Goal: Task Accomplishment & Management: Complete application form

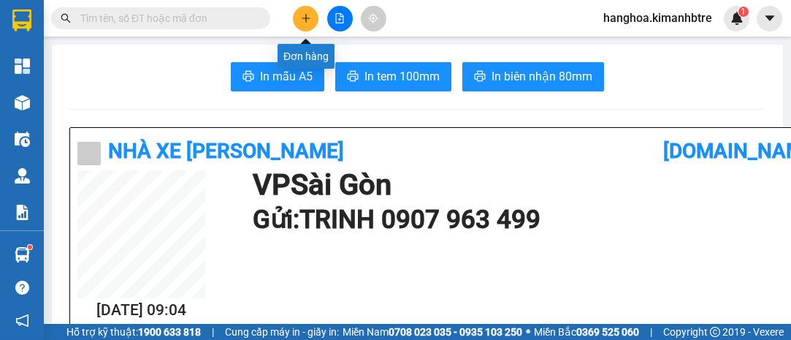
click at [299, 22] on button at bounding box center [306, 19] width 26 height 26
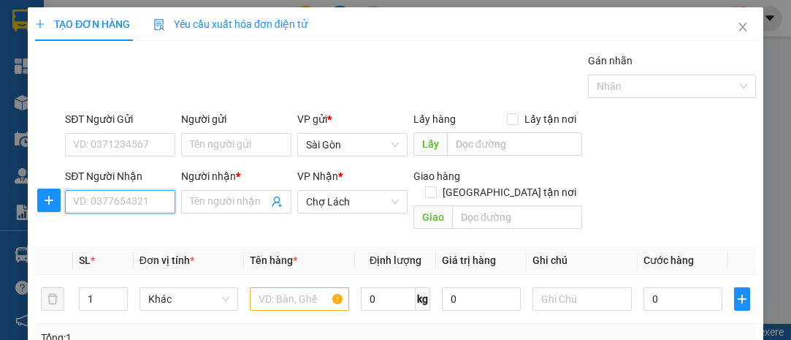
click at [115, 197] on input "SĐT Người Nhận" at bounding box center [120, 201] width 110 height 23
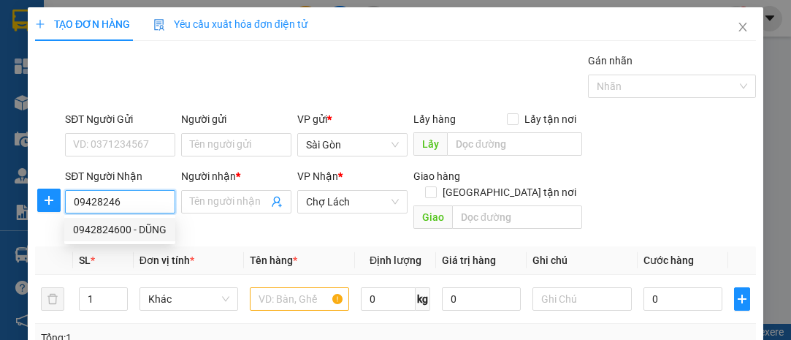
click at [123, 229] on div "0942824600 - DŨNG" at bounding box center [120, 229] width 94 height 16
type input "0942824600"
type input "DŨNG"
type input "PHÚ PHỤNG"
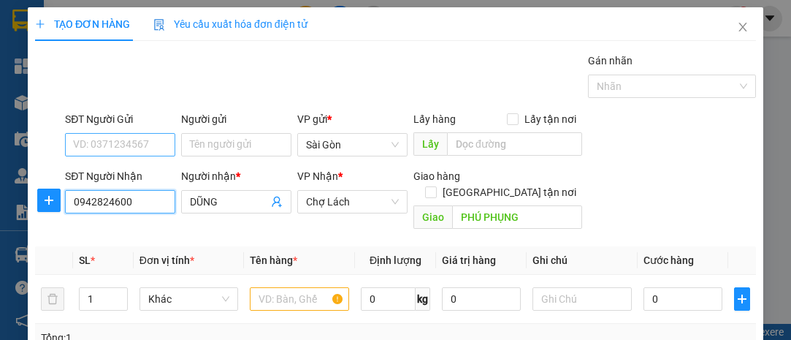
type input "0942824600"
click at [126, 137] on input "SĐT Người Gửi" at bounding box center [120, 144] width 110 height 23
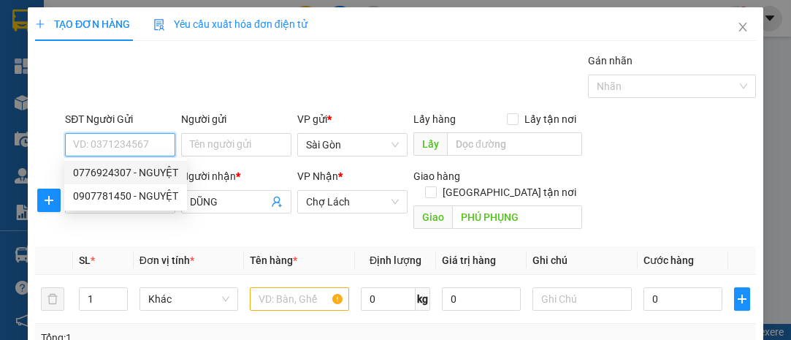
click at [138, 179] on div "0776924307 - NGUYỆT" at bounding box center [125, 172] width 105 height 16
type input "0776924307"
type input "NGUYỆT"
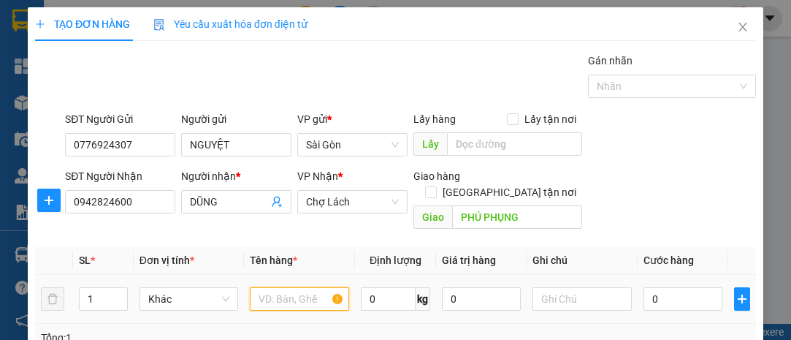
click at [309, 287] on input "text" at bounding box center [299, 298] width 99 height 23
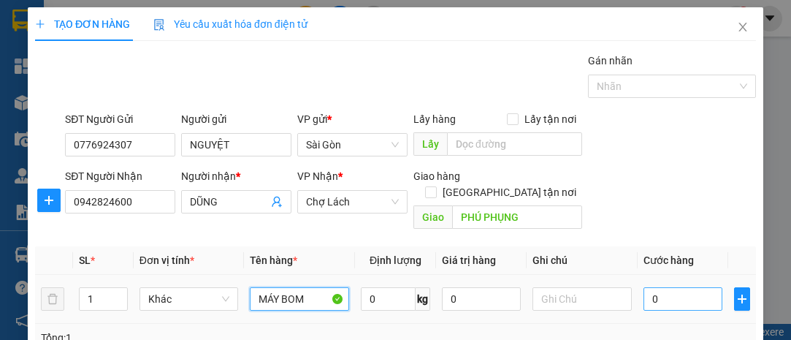
type input "MÁY BOM"
click at [660, 287] on input "0" at bounding box center [683, 298] width 79 height 23
type input "5"
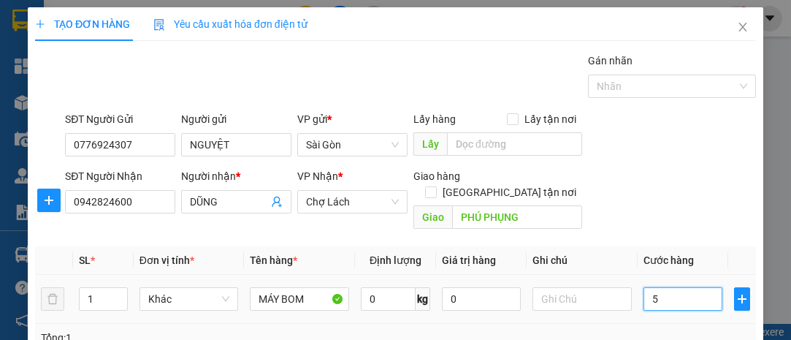
type input "50"
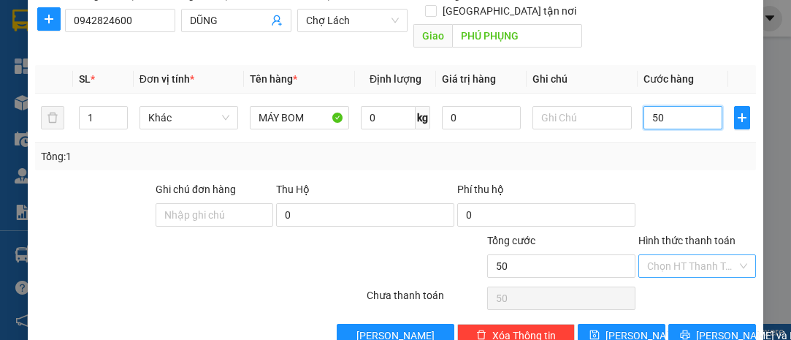
scroll to position [198, 0]
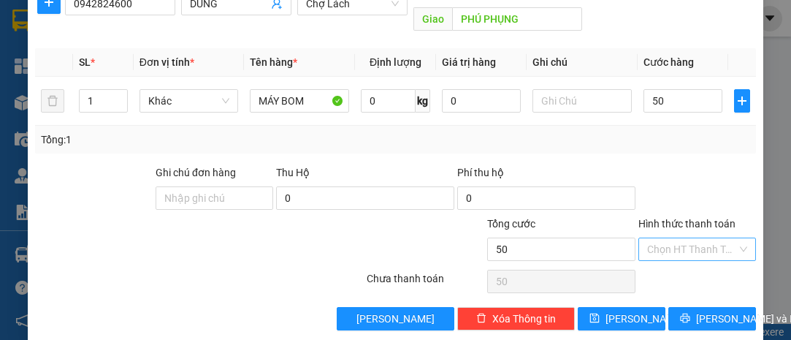
click at [700, 238] on input "Hình thức thanh toán" at bounding box center [692, 249] width 90 height 22
type input "50.000"
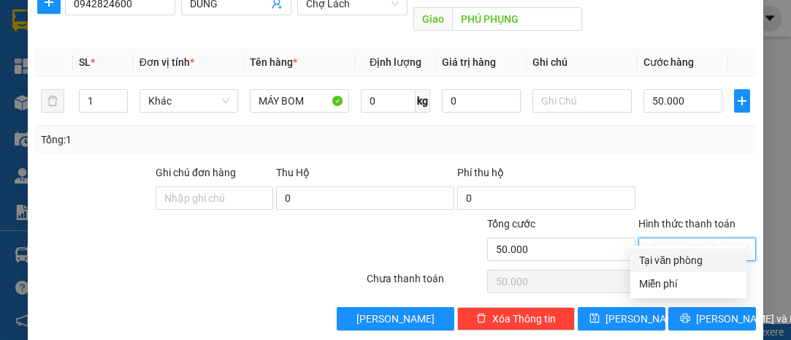
click at [689, 256] on div "Tại văn phòng" at bounding box center [688, 260] width 99 height 16
type input "0"
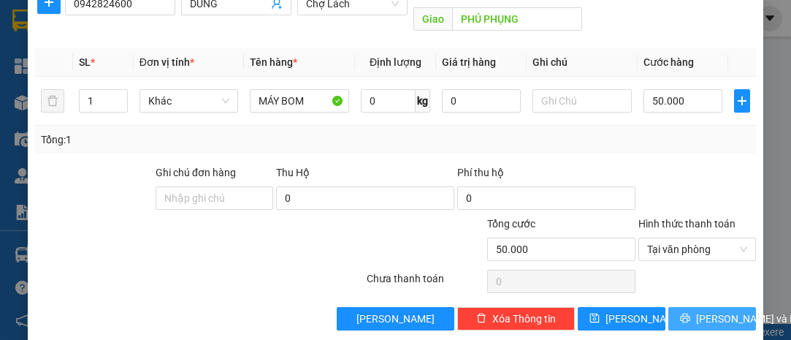
click at [711, 311] on span "[PERSON_NAME] và In" at bounding box center [747, 319] width 102 height 16
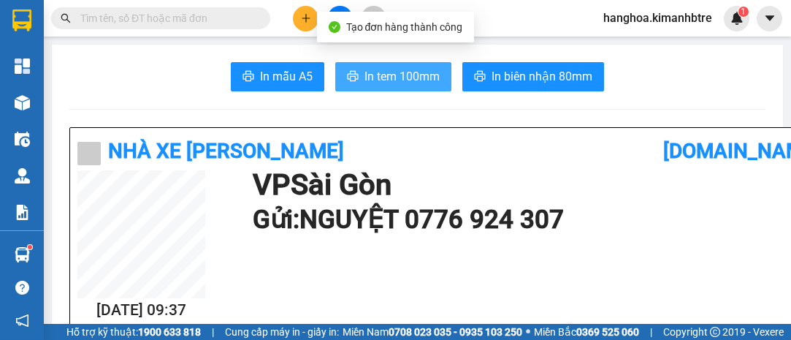
click at [400, 81] on span "In tem 100mm" at bounding box center [402, 76] width 75 height 18
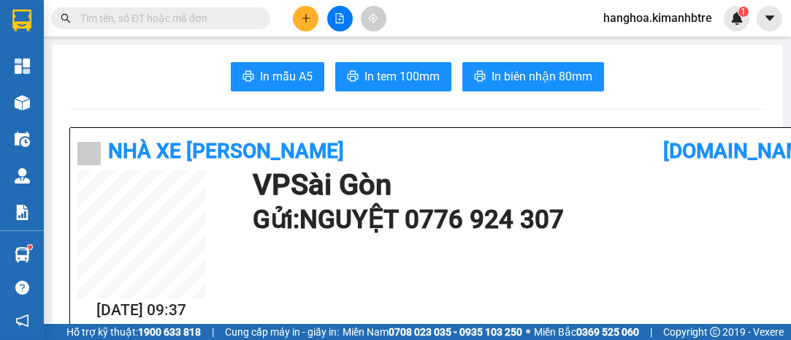
click at [313, 12] on button at bounding box center [306, 19] width 26 height 26
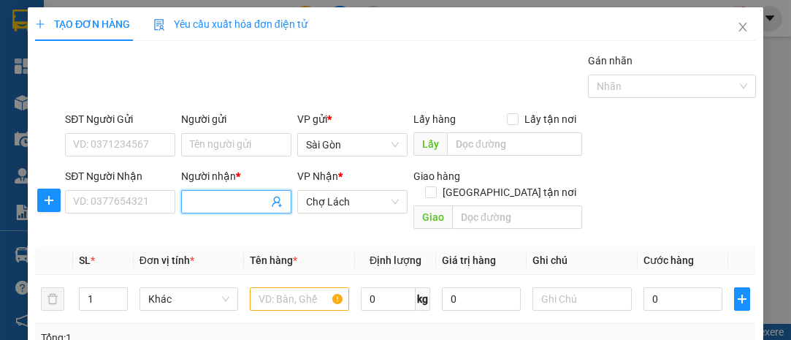
click at [210, 205] on input "Người nhận *" at bounding box center [229, 202] width 78 height 16
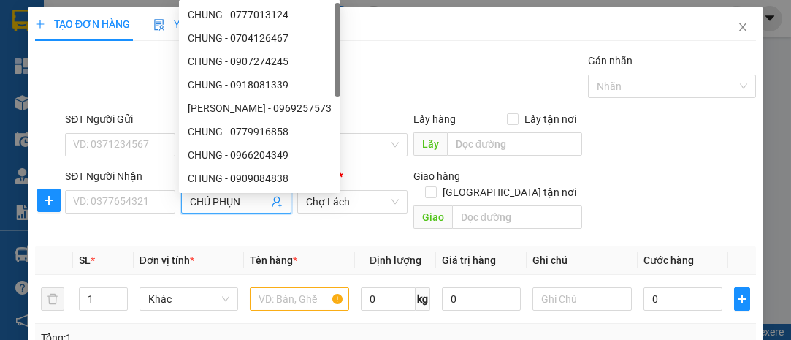
type input "CHÚ PHỤNG"
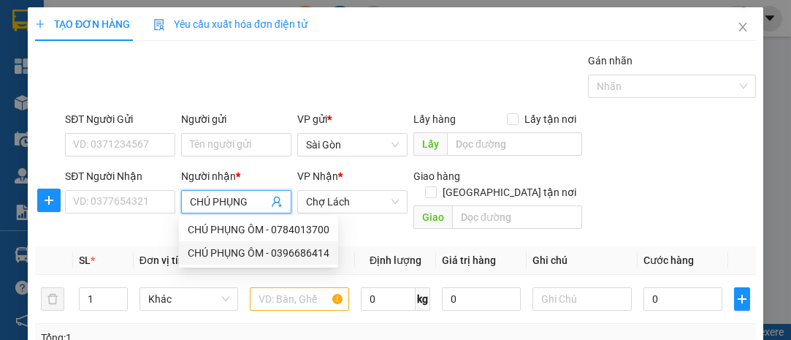
click at [320, 248] on div "CHÚ PHỤNG ÔM - 0396686414" at bounding box center [259, 253] width 142 height 16
type input "0396686414"
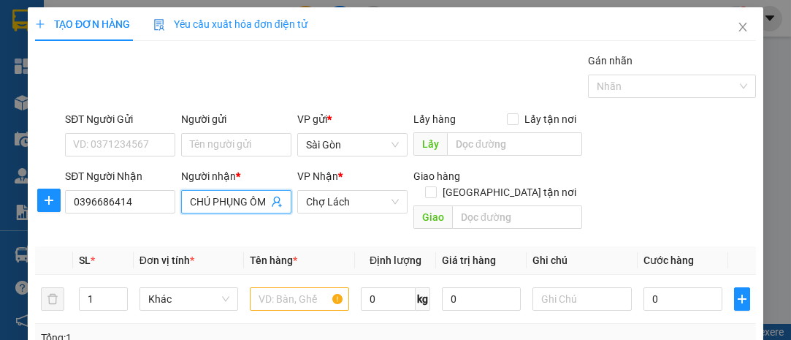
type input "CHÚ PHỤNG ÔM"
click at [146, 130] on div "SĐT Người Gửi" at bounding box center [120, 122] width 110 height 22
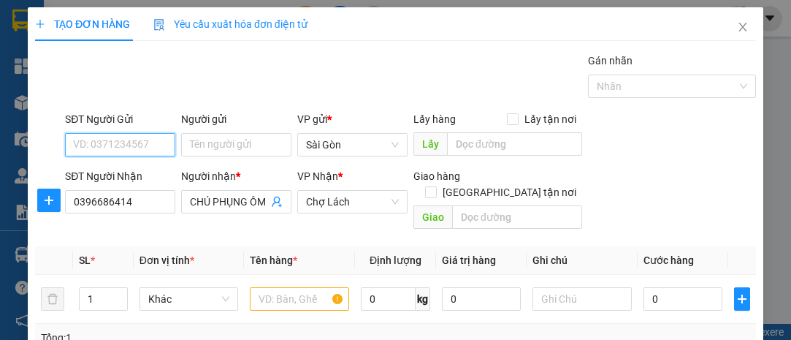
click at [146, 133] on input "SĐT Người Gửi" at bounding box center [120, 144] width 110 height 23
click at [150, 147] on input "SĐT Người Gửi" at bounding box center [120, 144] width 110 height 23
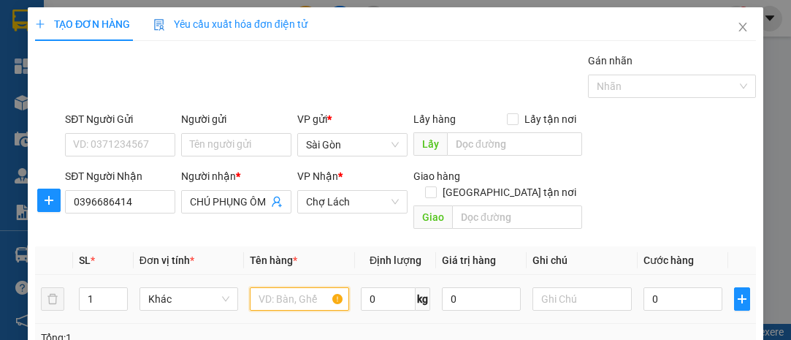
click at [279, 287] on input "text" at bounding box center [299, 298] width 99 height 23
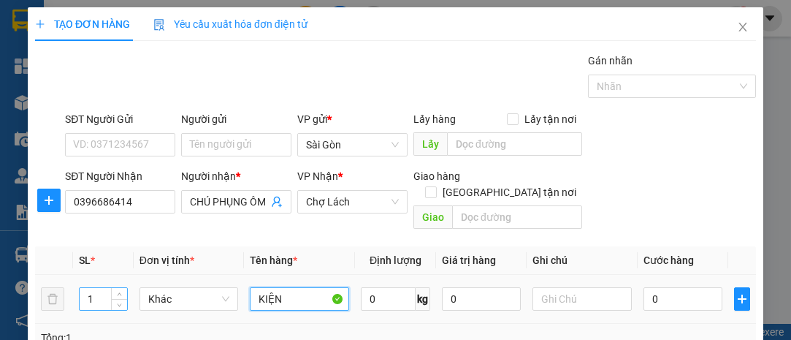
type input "KIỆN"
click at [89, 288] on input "1" at bounding box center [103, 299] width 47 height 22
click at [96, 288] on input "1" at bounding box center [103, 299] width 47 height 22
type input "2"
click at [682, 287] on input "0" at bounding box center [683, 298] width 79 height 23
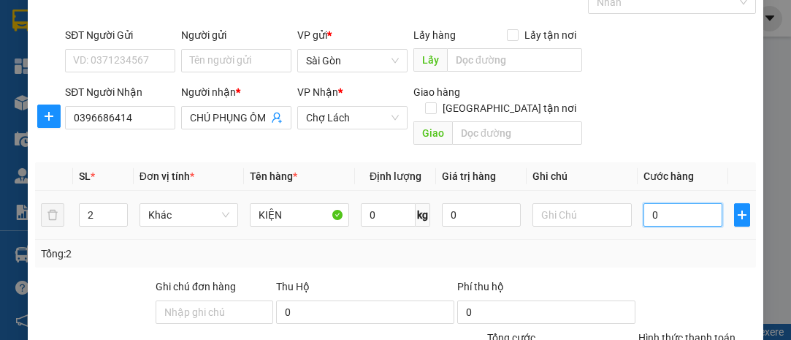
scroll to position [198, 0]
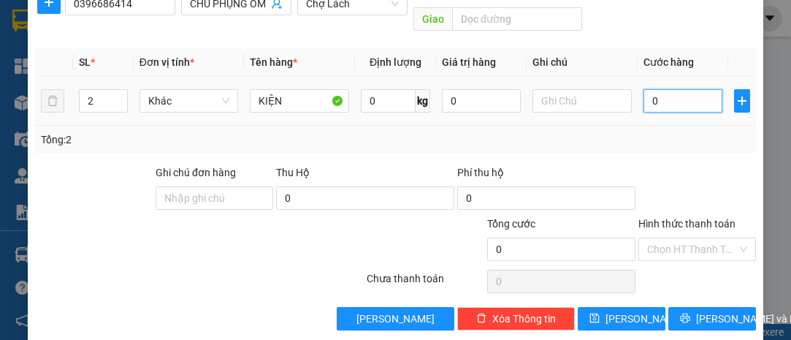
type input "8"
type input "80"
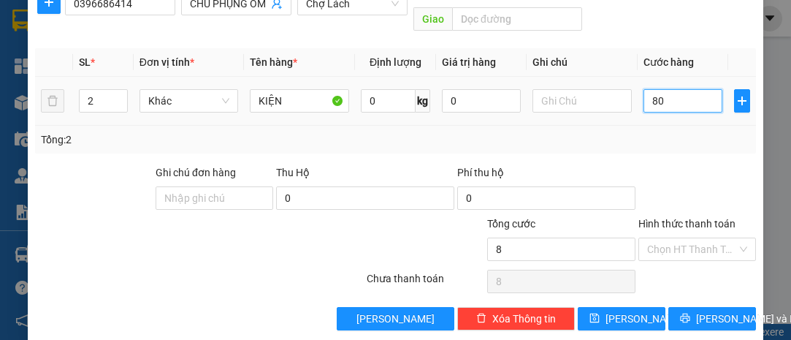
type input "80"
type input "80.000"
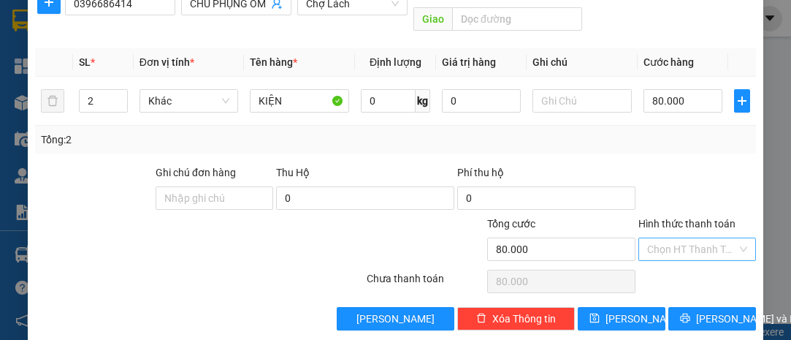
click at [689, 238] on input "Hình thức thanh toán" at bounding box center [692, 249] width 90 height 22
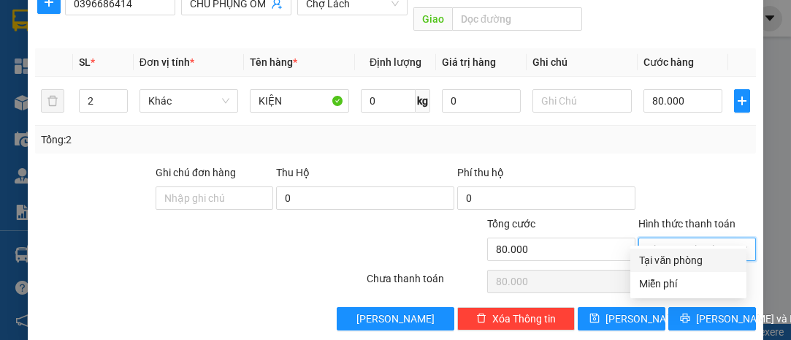
click at [685, 256] on div "Tại văn phòng" at bounding box center [688, 260] width 99 height 16
type input "0"
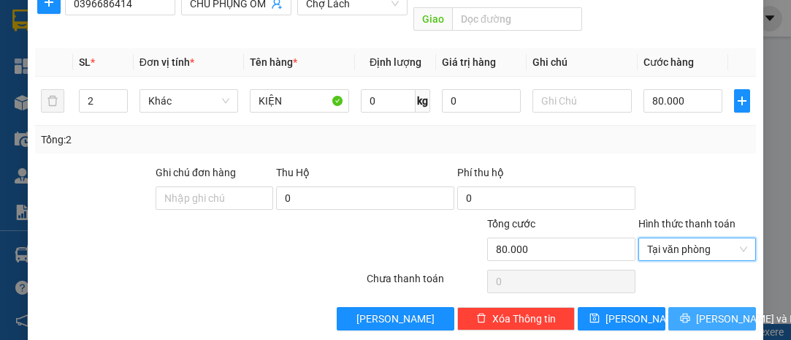
click at [704, 311] on span "[PERSON_NAME] và In" at bounding box center [747, 319] width 102 height 16
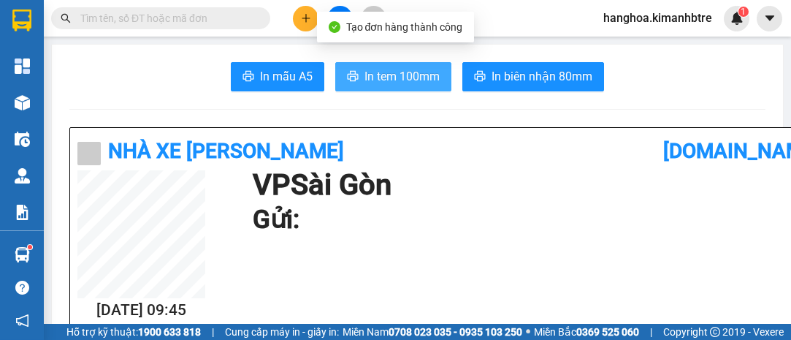
click at [392, 64] on button "In tem 100mm" at bounding box center [393, 76] width 116 height 29
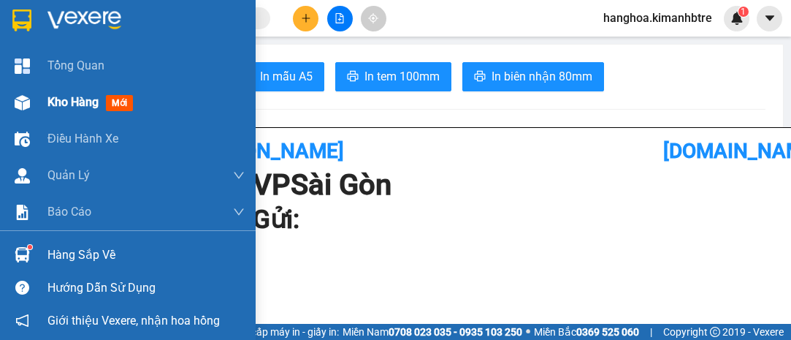
click at [53, 102] on span "Kho hàng" at bounding box center [72, 102] width 51 height 14
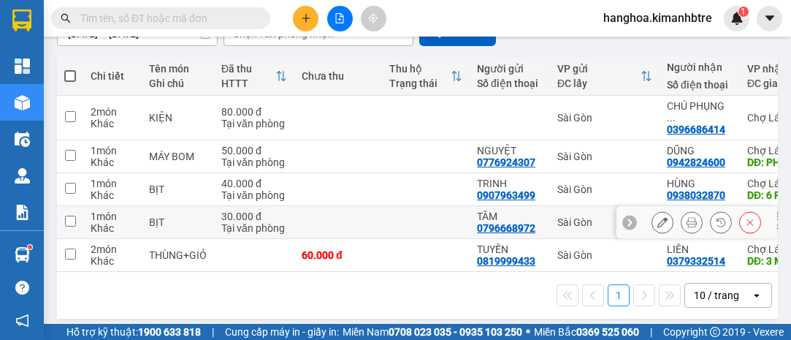
scroll to position [116, 0]
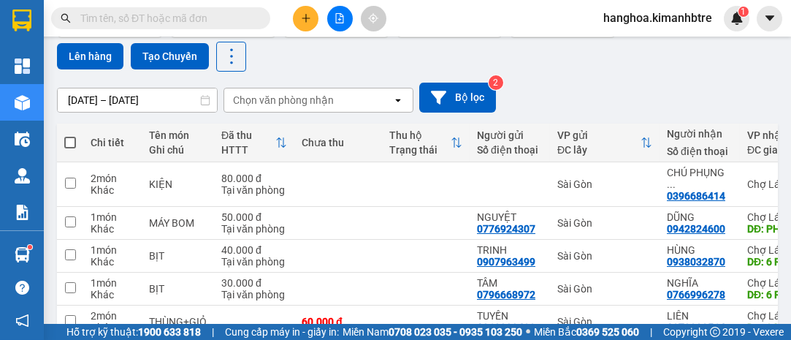
click at [289, 24] on div at bounding box center [340, 19] width 110 height 26
click at [294, 22] on button at bounding box center [306, 19] width 26 height 26
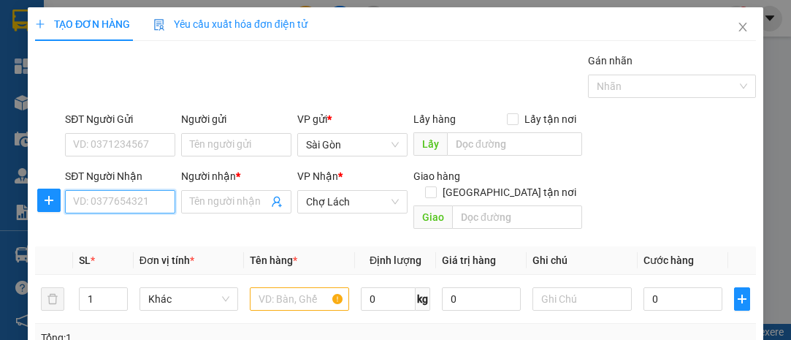
click at [163, 194] on input "SĐT Người Nhận" at bounding box center [120, 201] width 110 height 23
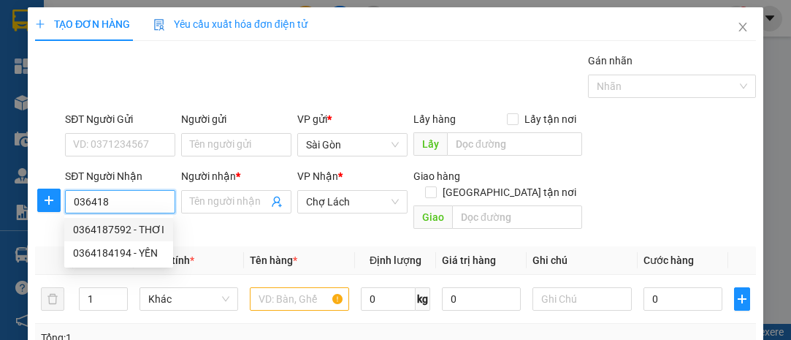
click at [145, 231] on div "0364187592 - THƠI" at bounding box center [118, 229] width 91 height 16
type input "0364187592"
type input "THƠI"
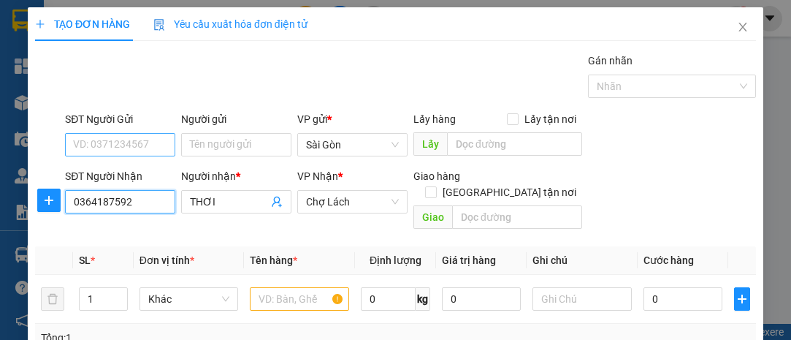
type input "0364187592"
click at [142, 146] on input "SĐT Người Gửi" at bounding box center [120, 144] width 110 height 23
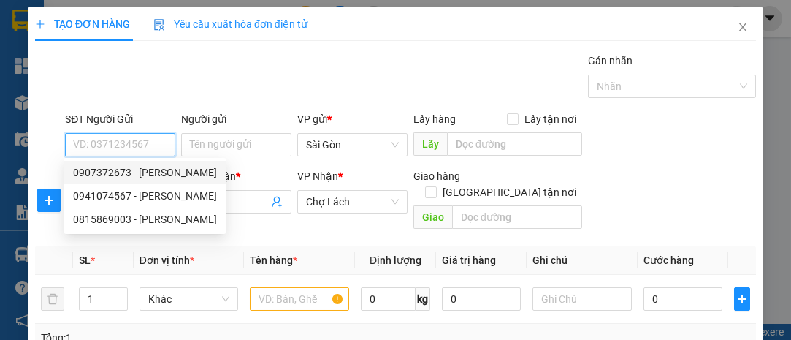
click at [160, 164] on div "0907372673 - [PERSON_NAME]" at bounding box center [144, 172] width 161 height 23
type input "0907372673"
type input "[PERSON_NAME]"
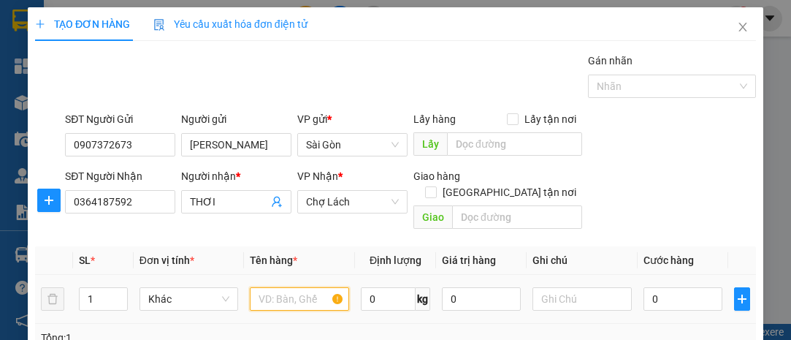
click at [284, 287] on input "text" at bounding box center [299, 298] width 99 height 23
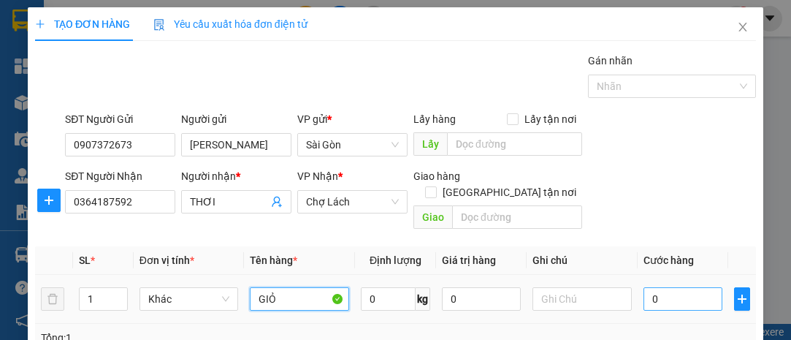
type input "GIỎ"
click at [679, 287] on input "0" at bounding box center [683, 298] width 79 height 23
type input "3"
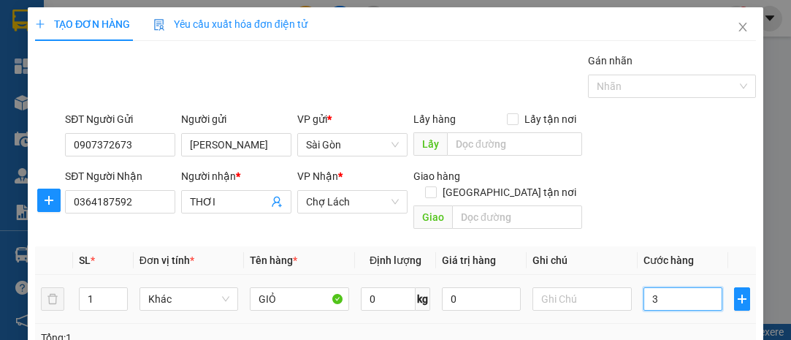
type input "30"
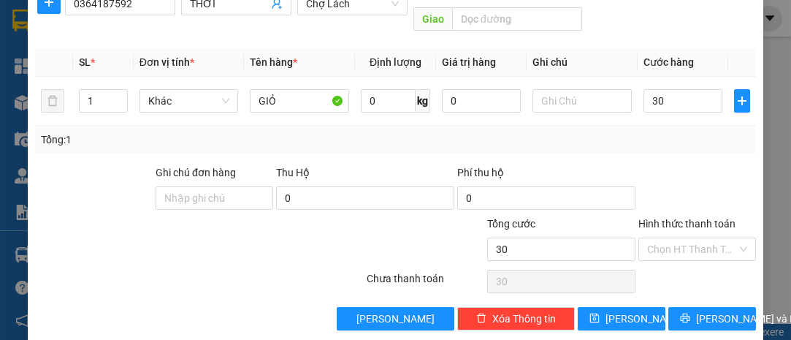
type input "30.000"
click at [693, 243] on div "Hình thức thanh toán Chọn HT Thanh Toán" at bounding box center [698, 241] width 118 height 51
click at [699, 238] on input "Hình thức thanh toán" at bounding box center [692, 249] width 90 height 22
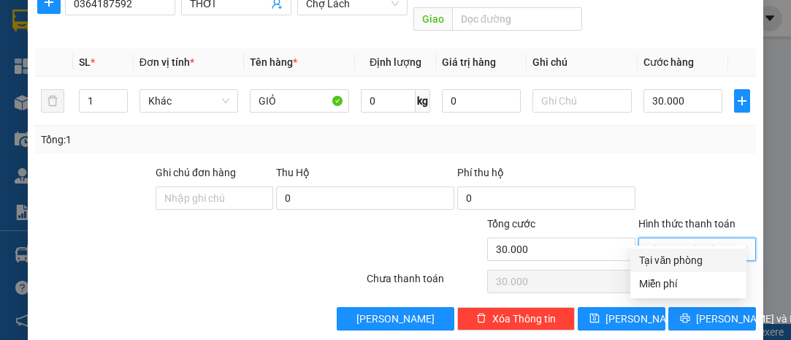
click at [699, 267] on div "Tại văn phòng" at bounding box center [688, 260] width 99 height 16
type input "0"
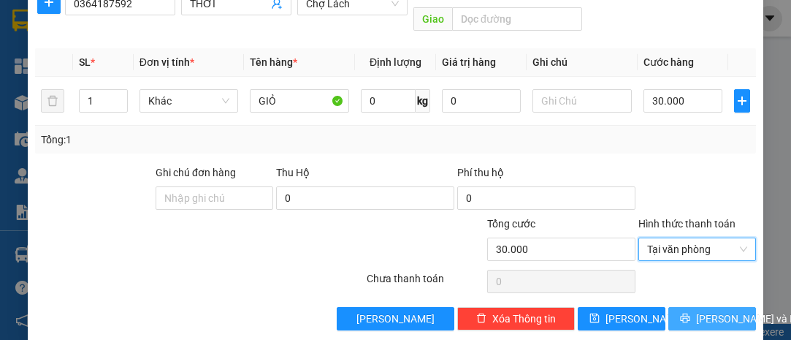
click at [705, 311] on span "[PERSON_NAME] và In" at bounding box center [747, 319] width 102 height 16
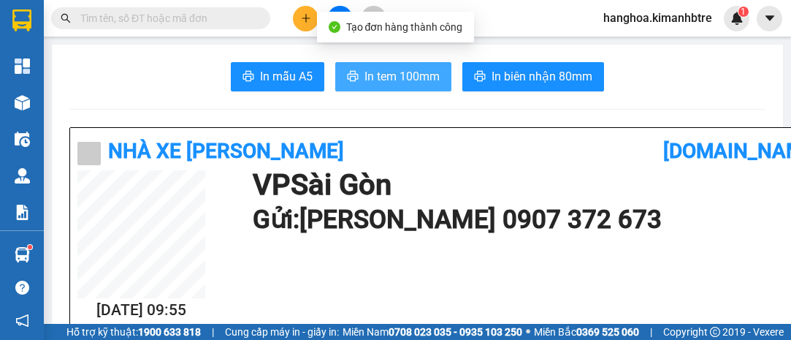
click at [378, 81] on span "In tem 100mm" at bounding box center [402, 76] width 75 height 18
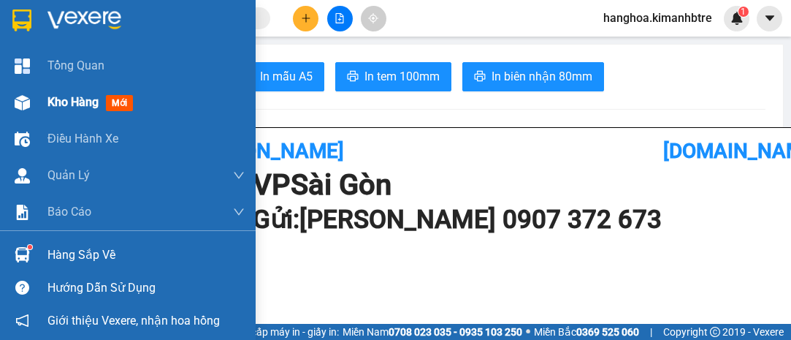
click at [60, 97] on span "Kho hàng" at bounding box center [72, 102] width 51 height 14
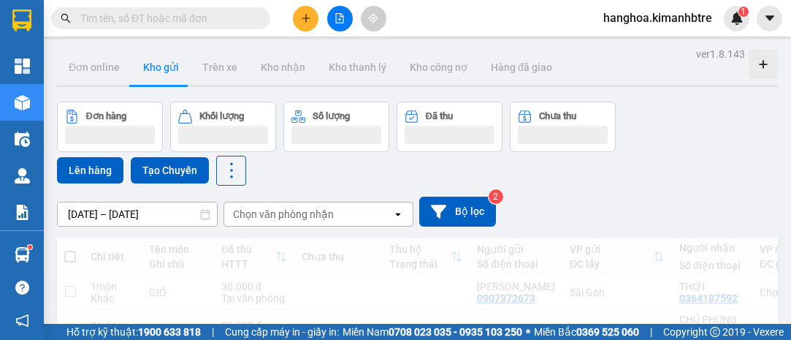
scroll to position [133, 0]
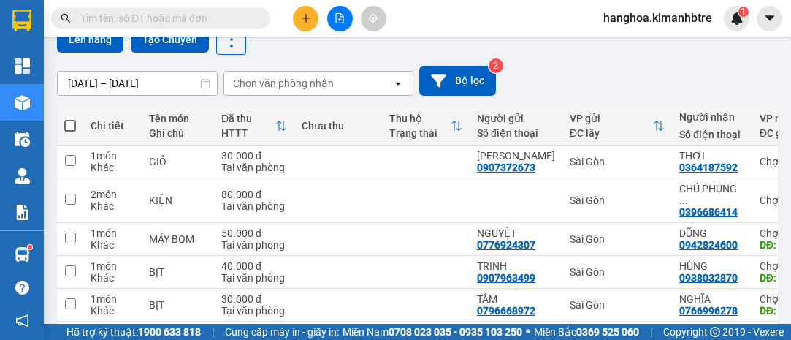
click at [63, 123] on th at bounding box center [70, 126] width 26 height 39
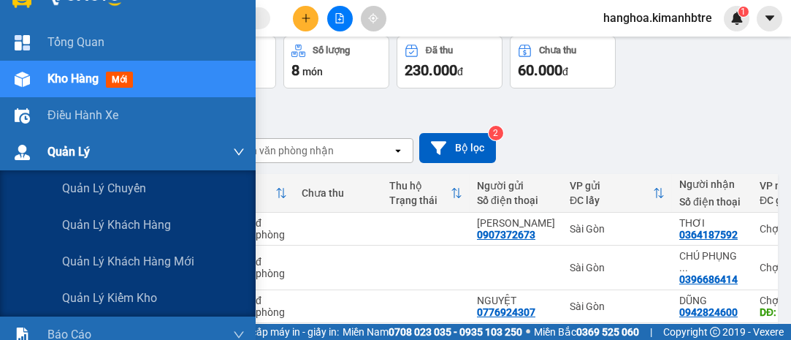
scroll to position [36, 0]
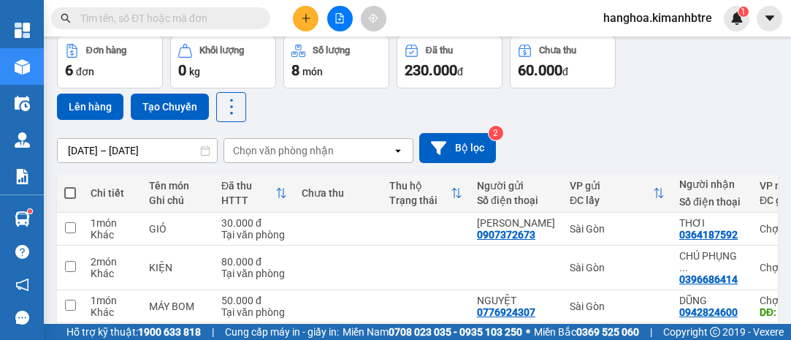
click at [67, 188] on span at bounding box center [70, 193] width 12 height 12
click at [70, 186] on input "checkbox" at bounding box center [70, 186] width 0 height 0
checkbox input "true"
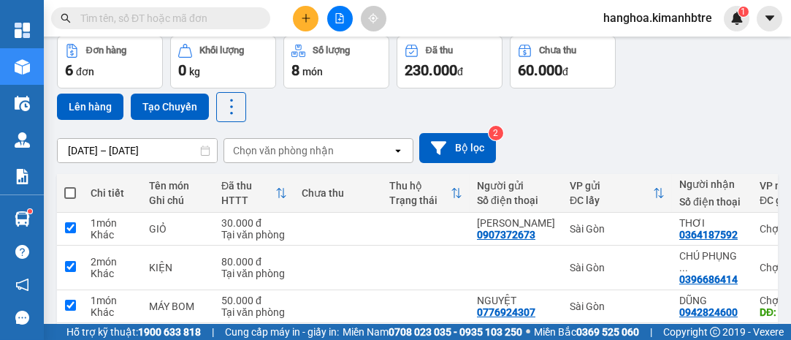
checkbox input "true"
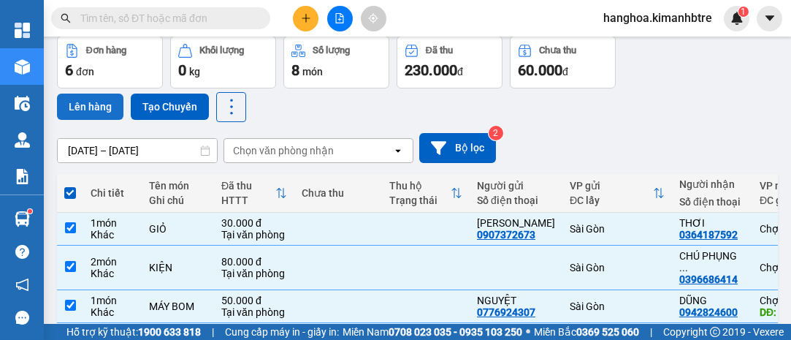
click at [101, 101] on button "Lên hàng" at bounding box center [90, 107] width 66 height 26
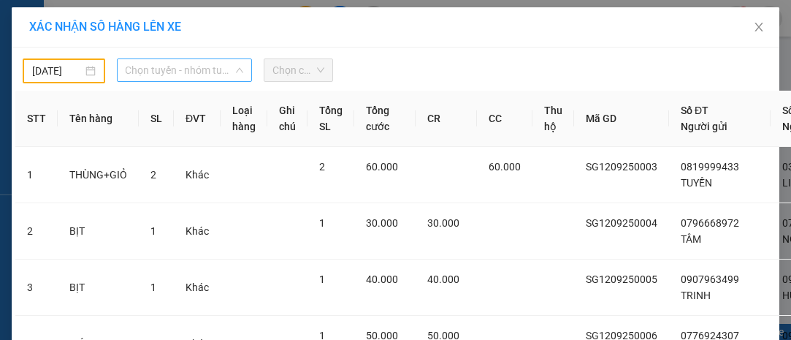
click at [151, 78] on span "Chọn tuyến - nhóm tuyến" at bounding box center [185, 70] width 118 height 22
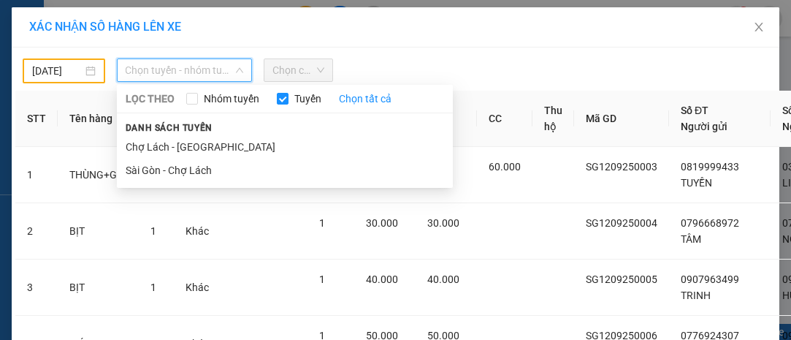
drag, startPoint x: 167, startPoint y: 172, endPoint x: 236, endPoint y: 102, distance: 98.2
click at [168, 172] on li "Sài Gòn - Chợ Lách" at bounding box center [285, 170] width 336 height 23
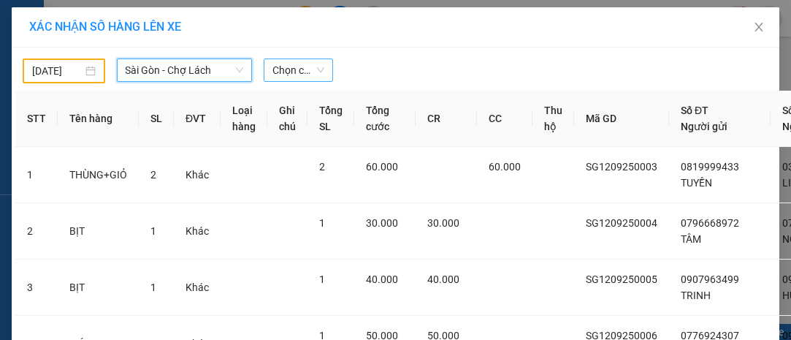
click at [283, 69] on span "Chọn chuyến" at bounding box center [298, 70] width 51 height 22
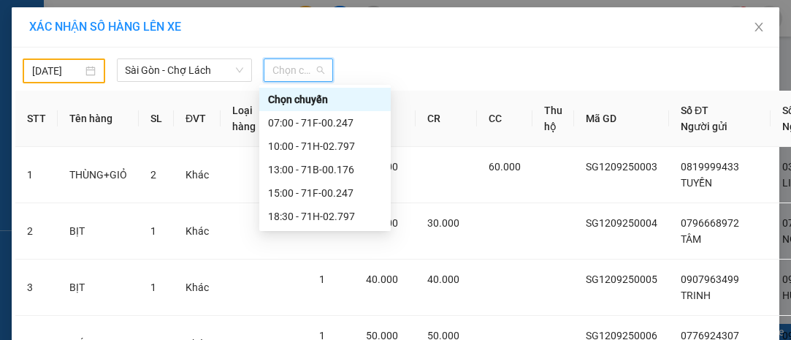
click at [69, 70] on input "[DATE]" at bounding box center [57, 71] width 50 height 16
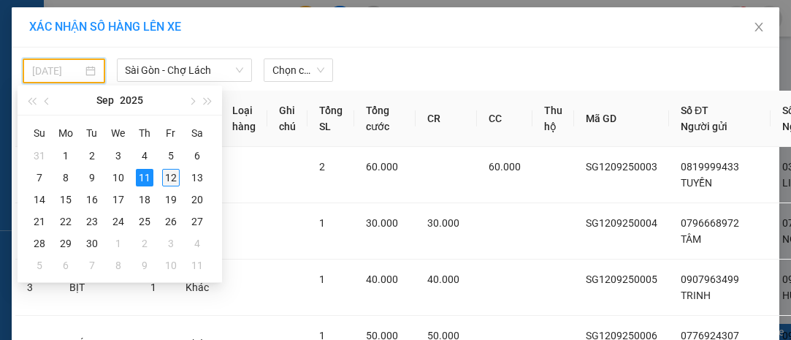
click at [170, 175] on div "12" at bounding box center [171, 178] width 18 height 18
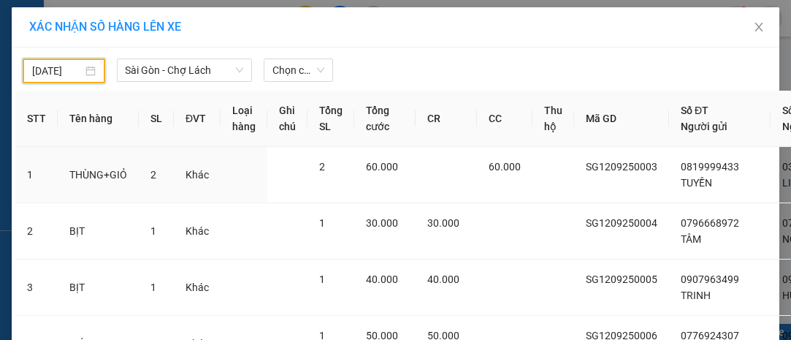
type input "[DATE]"
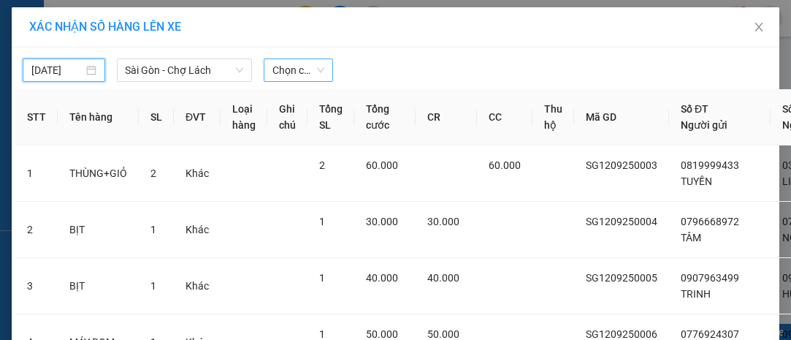
click at [309, 72] on span "Chọn chuyến" at bounding box center [298, 70] width 51 height 22
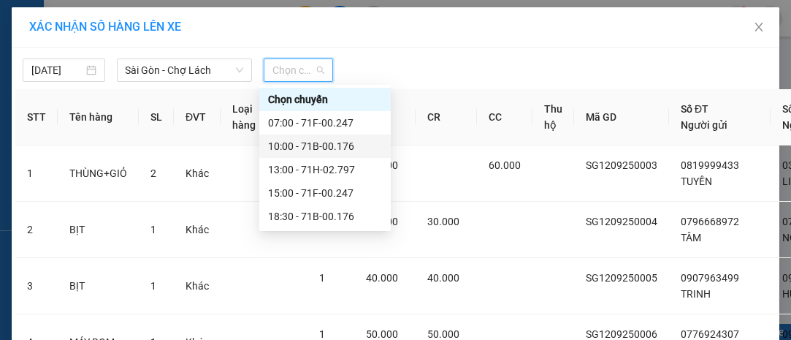
click at [308, 147] on div "10:00 - 71B-00.176" at bounding box center [325, 146] width 114 height 16
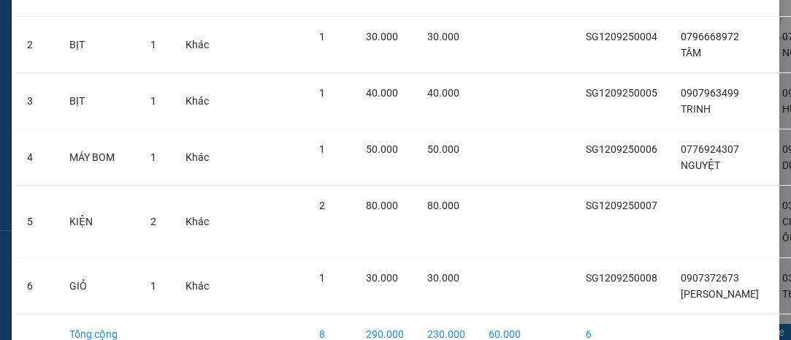
scroll to position [336, 0]
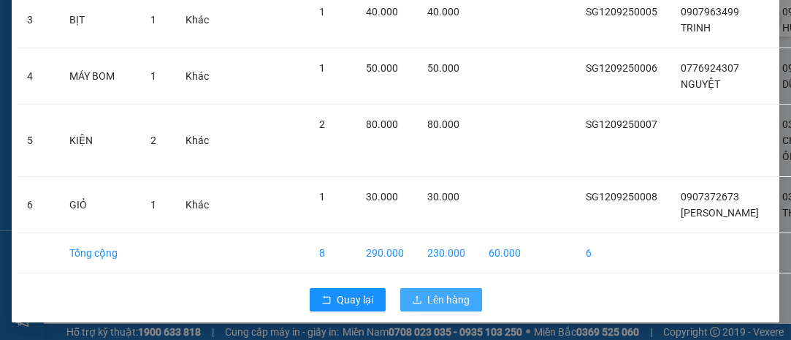
click at [449, 296] on span "Lên hàng" at bounding box center [449, 300] width 42 height 16
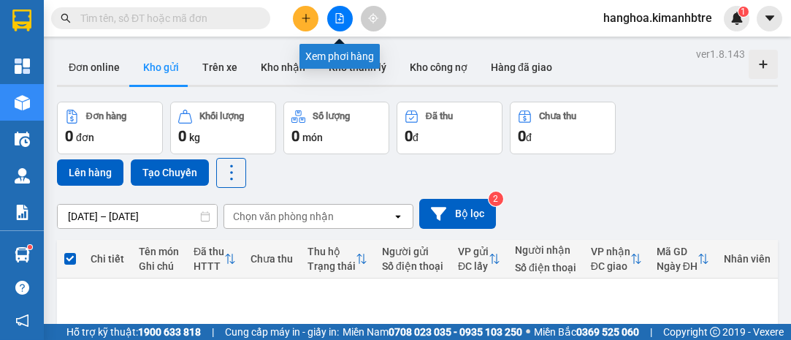
click at [342, 19] on icon "file-add" at bounding box center [340, 18] width 10 height 10
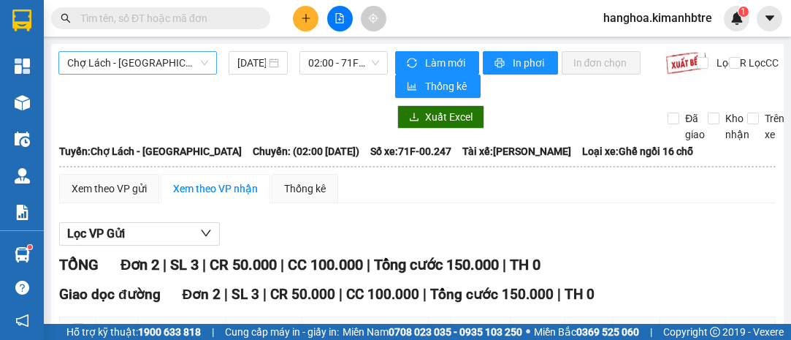
click at [159, 57] on span "Chợ Lách - [GEOGRAPHIC_DATA]" at bounding box center [137, 63] width 141 height 22
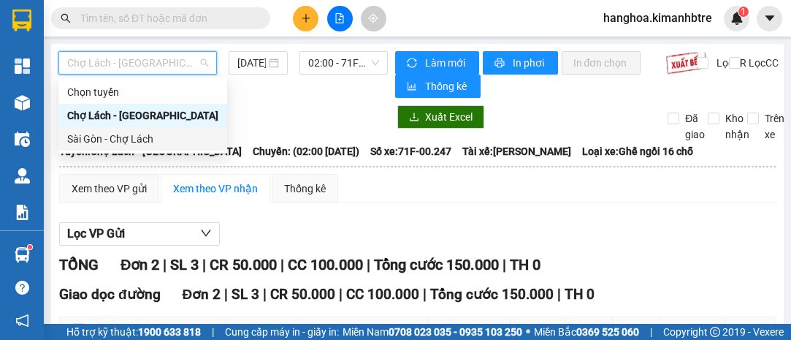
click at [167, 143] on div "Sài Gòn - Chợ Lách" at bounding box center [142, 139] width 151 height 16
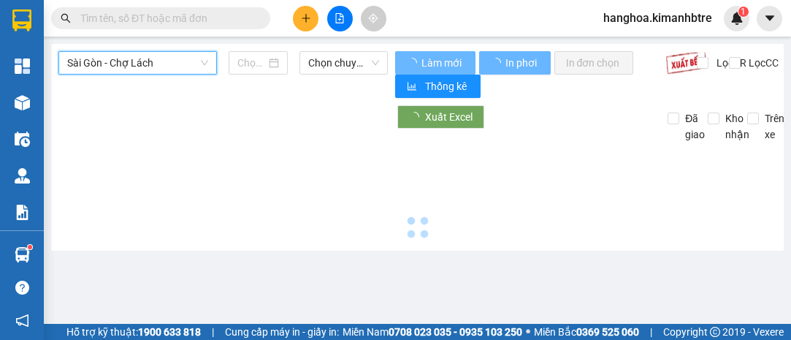
type input "[DATE]"
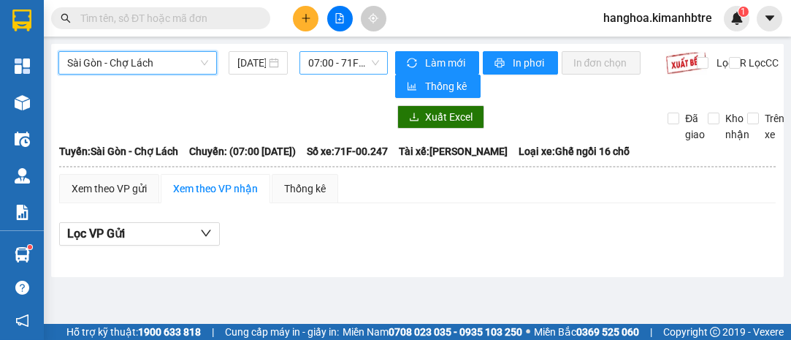
click at [324, 66] on span "07:00 - 71F-00.247" at bounding box center [343, 63] width 70 height 22
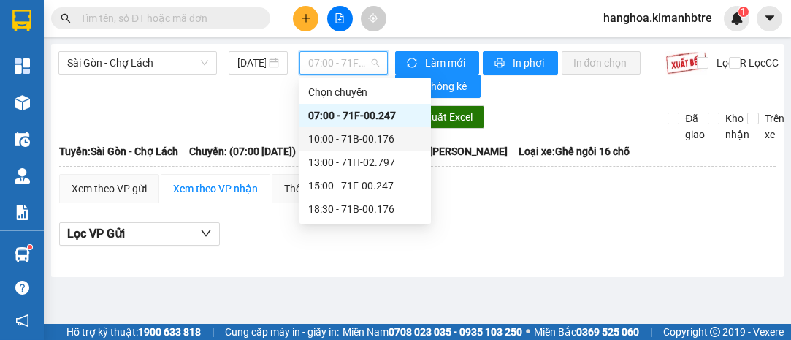
click at [343, 137] on div "10:00 - 71B-00.176" at bounding box center [365, 139] width 114 height 16
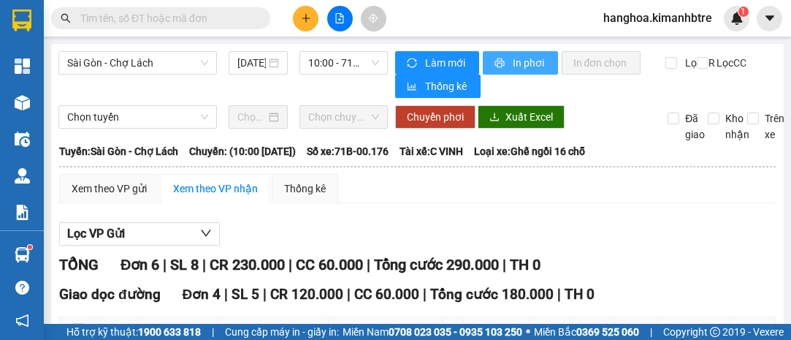
click at [495, 66] on icon "printer" at bounding box center [499, 62] width 9 height 9
click at [514, 58] on span "In phơi" at bounding box center [530, 63] width 34 height 16
